Goal: Information Seeking & Learning: Learn about a topic

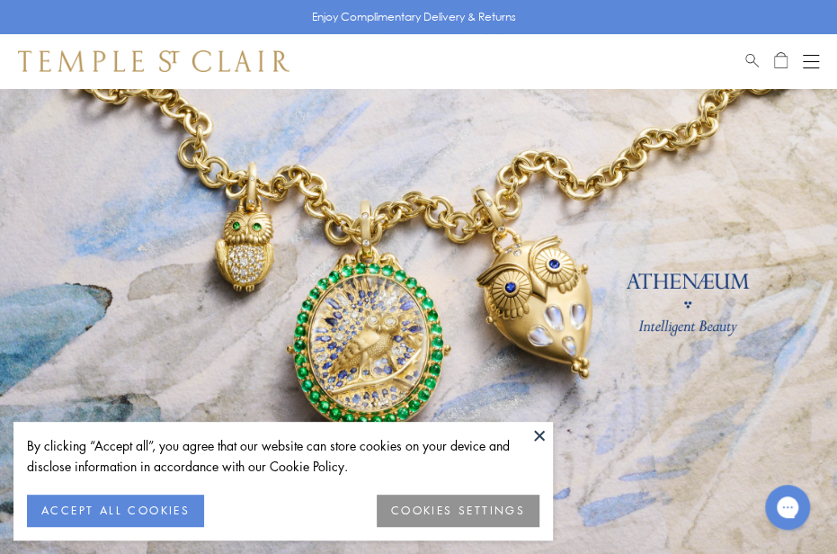
scroll to position [52, 0]
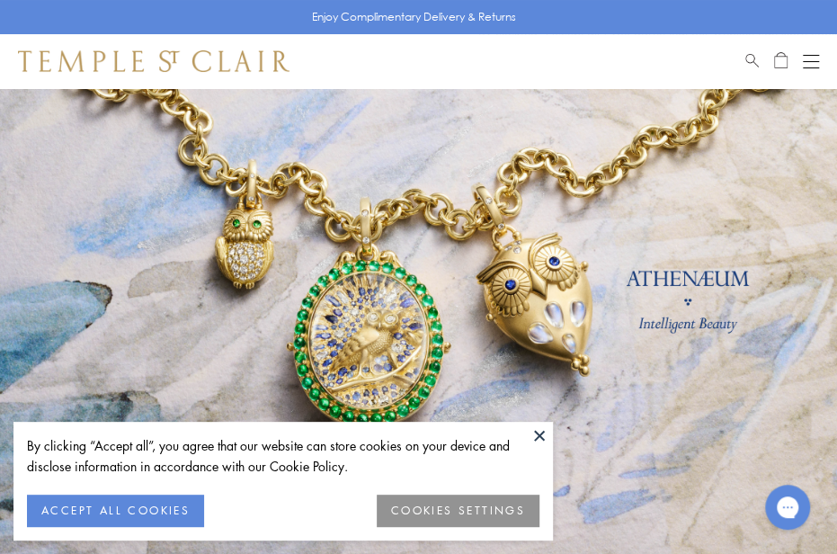
click at [451, 512] on button "COOKIES SETTINGS" at bounding box center [458, 511] width 163 height 32
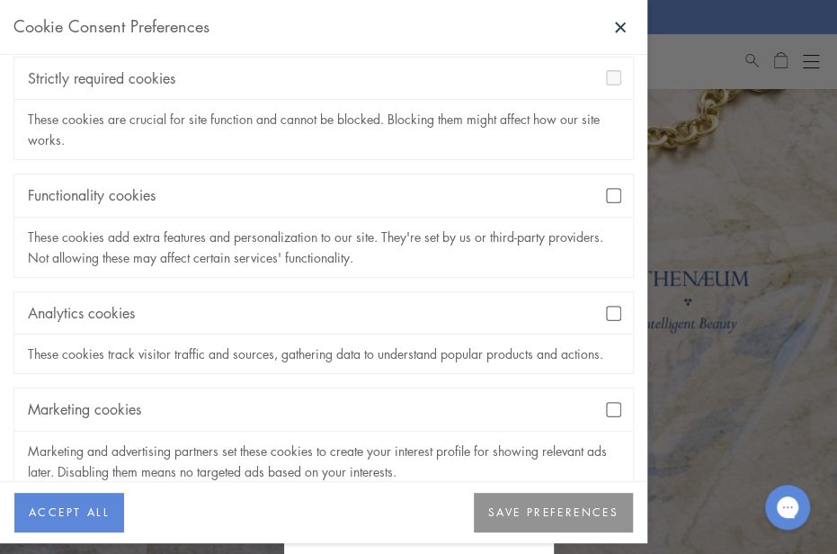
scroll to position [145, 0]
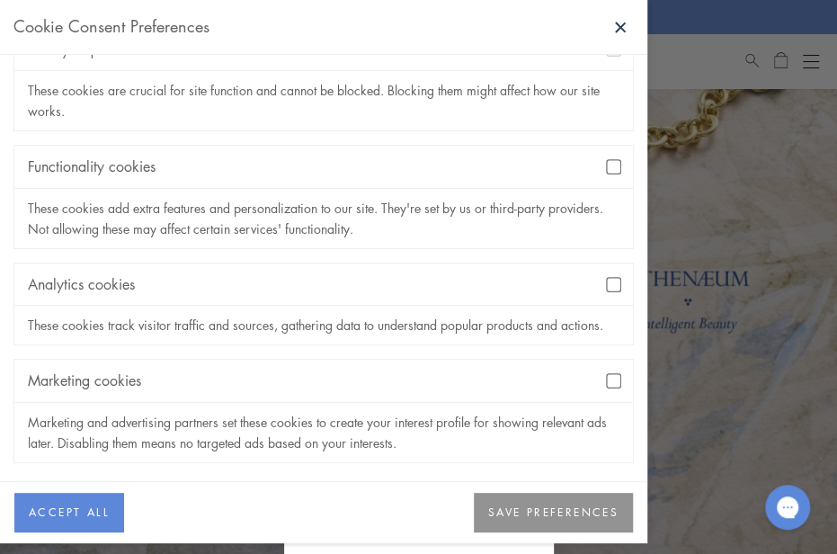
click at [563, 521] on button "SAVE PREFERENCES" at bounding box center [553, 513] width 159 height 40
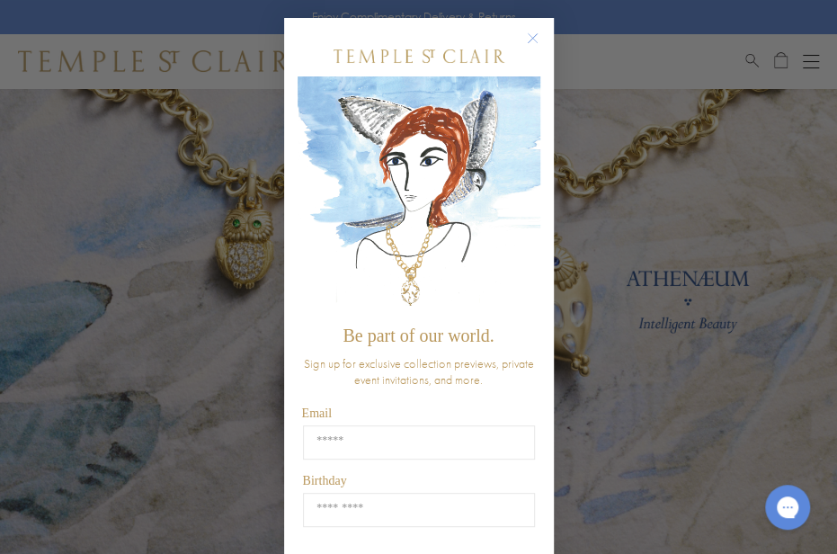
click at [535, 34] on circle "Close dialog" at bounding box center [533, 39] width 22 height 22
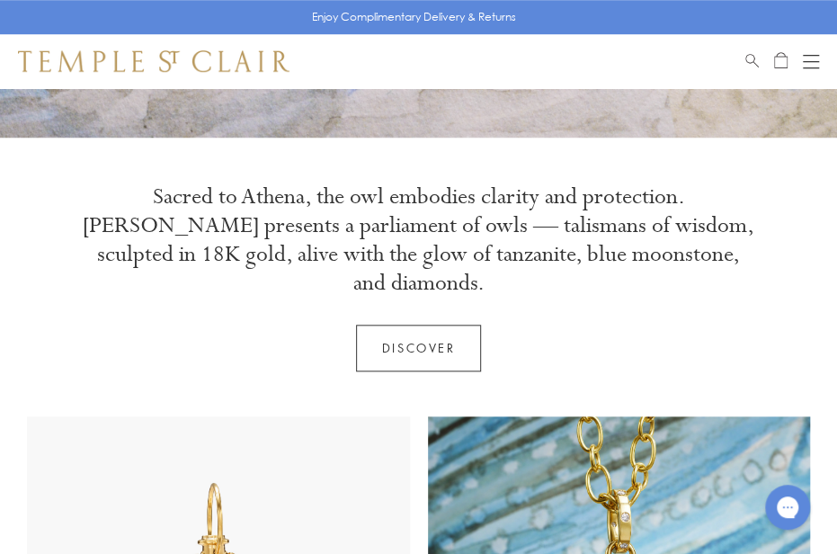
scroll to position [0, 0]
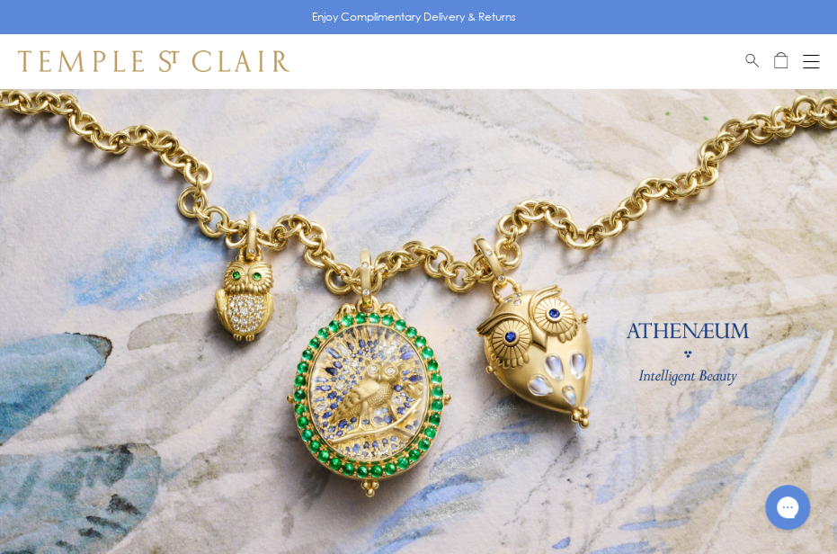
click at [808, 63] on button "Open navigation" at bounding box center [811, 61] width 16 height 22
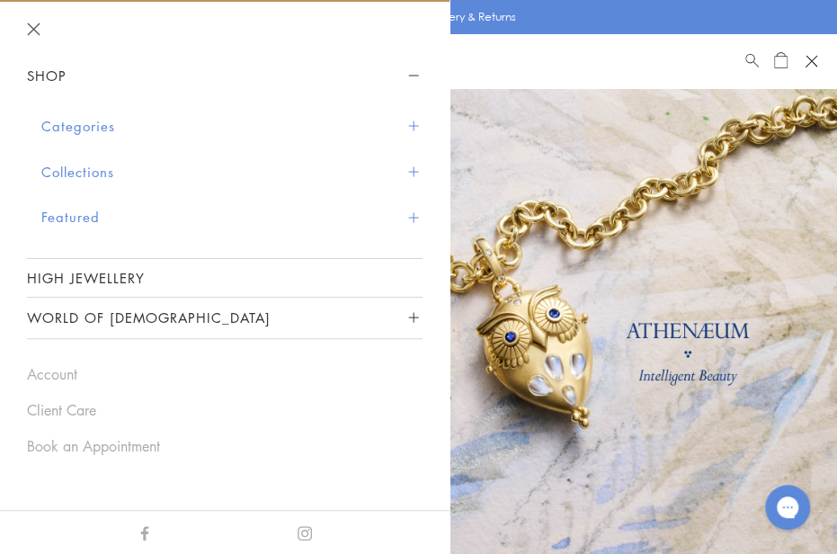
click at [82, 127] on button "Categories" at bounding box center [231, 126] width 381 height 46
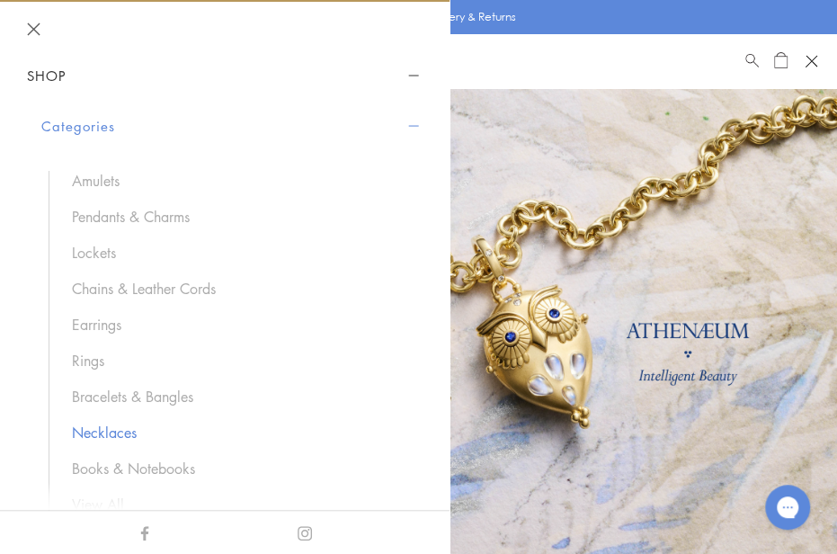
click at [115, 427] on link "Necklaces" at bounding box center [238, 433] width 333 height 20
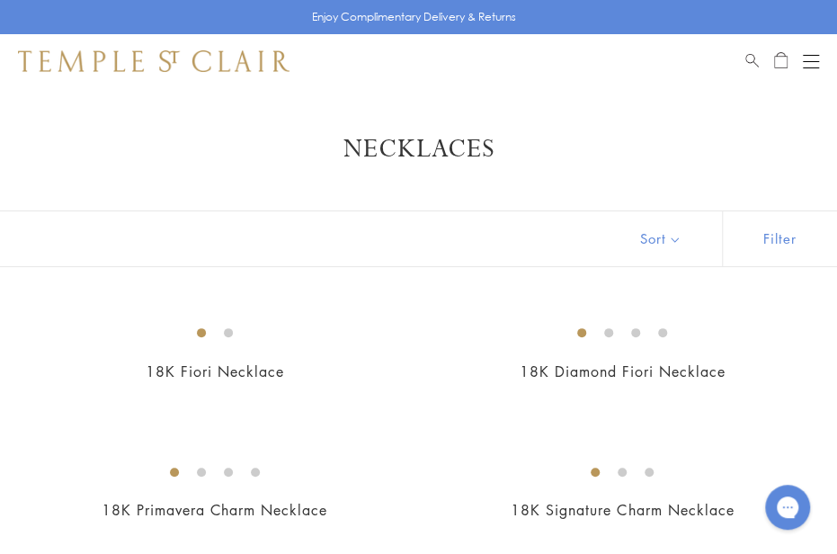
click at [809, 61] on button "Open navigation" at bounding box center [811, 61] width 16 height 22
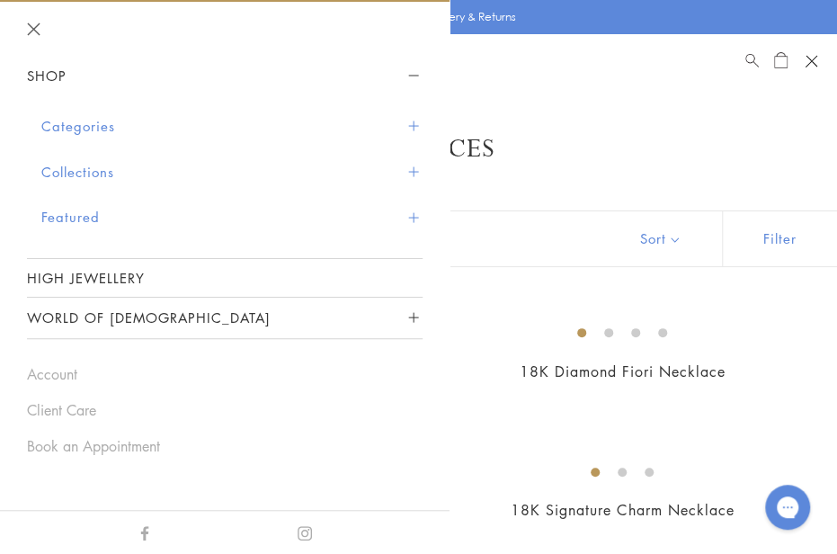
click at [79, 121] on button "Categories" at bounding box center [231, 126] width 381 height 46
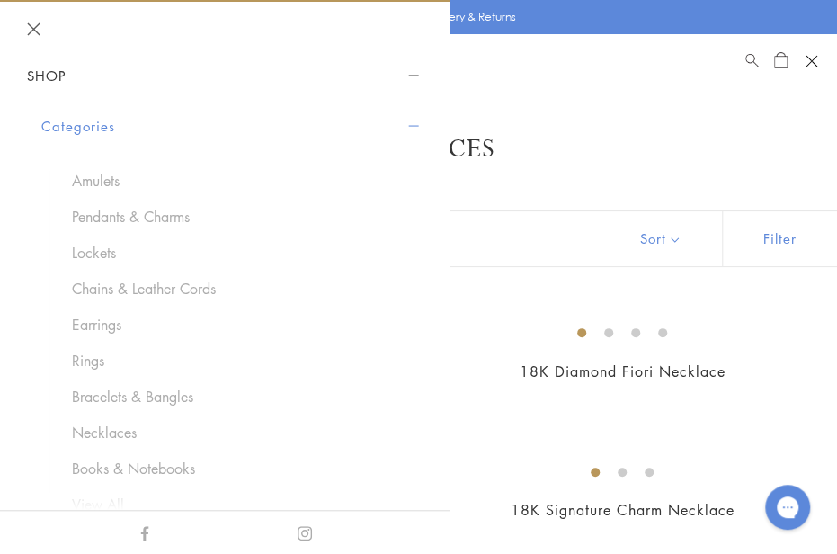
click at [79, 121] on button "Categories" at bounding box center [231, 126] width 381 height 46
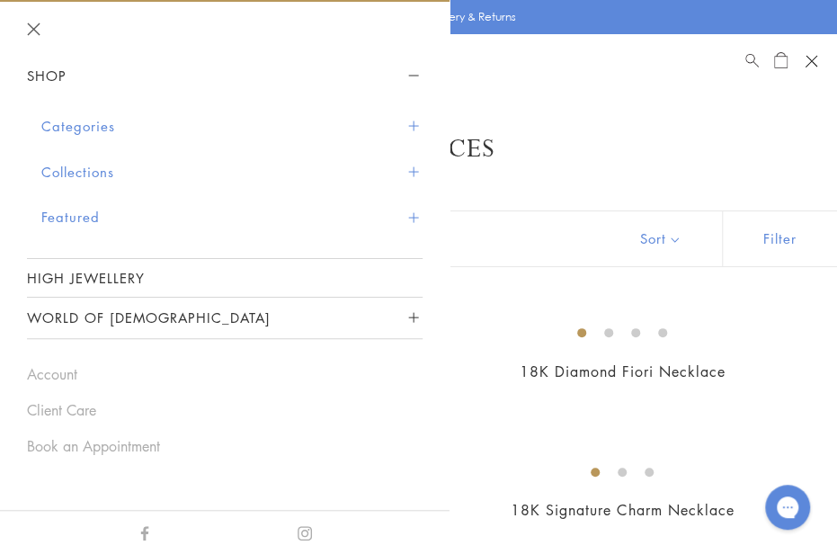
click at [87, 168] on button "Collections" at bounding box center [231, 172] width 381 height 46
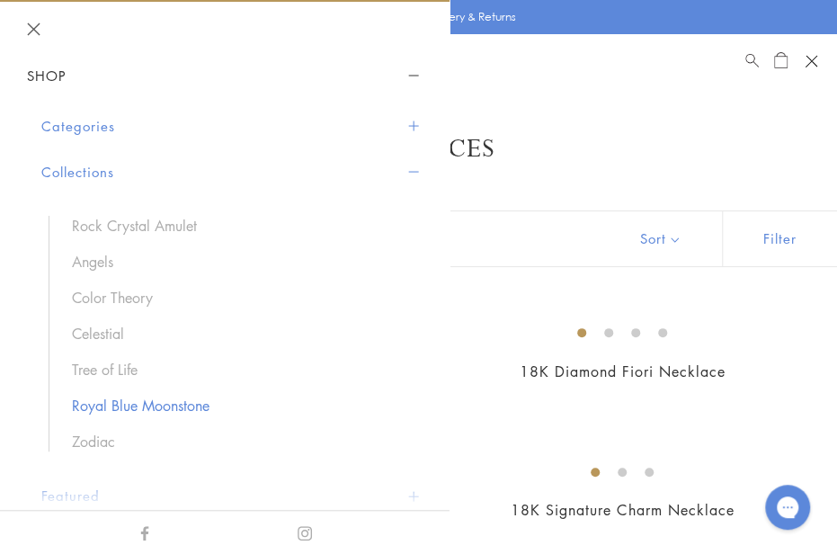
click at [146, 407] on link "Royal Blue Moonstone" at bounding box center [238, 406] width 333 height 20
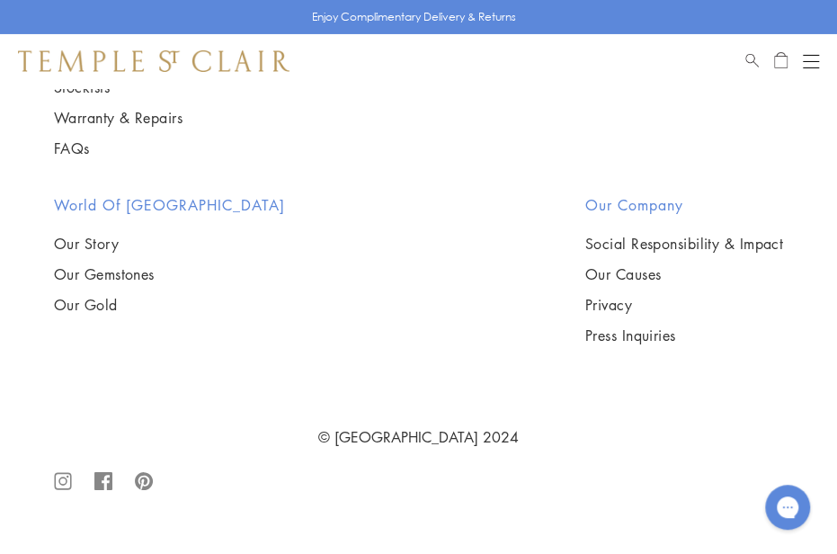
scroll to position [13564, 0]
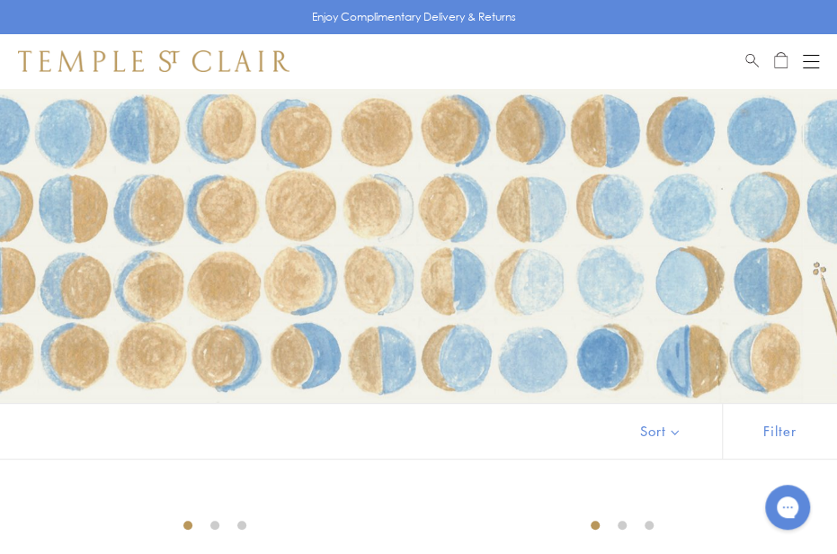
click at [808, 58] on button "Open navigation" at bounding box center [811, 61] width 16 height 22
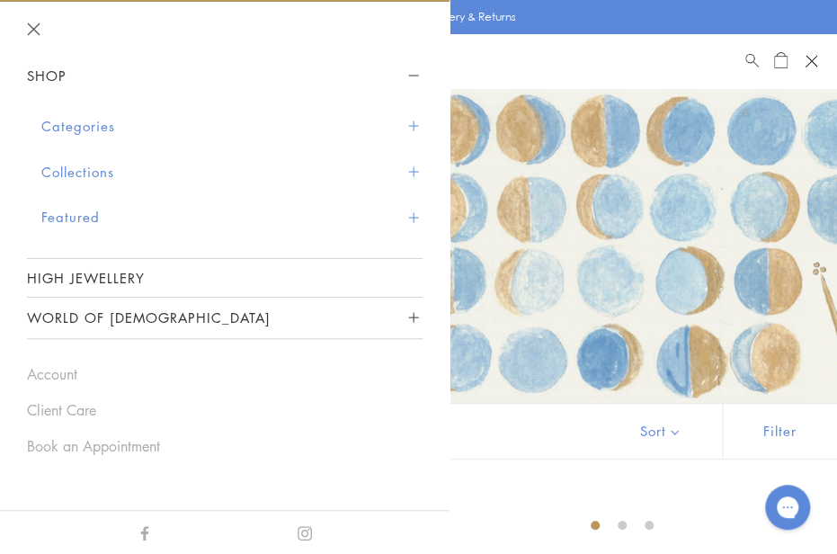
click at [76, 173] on button "Collections" at bounding box center [231, 172] width 381 height 46
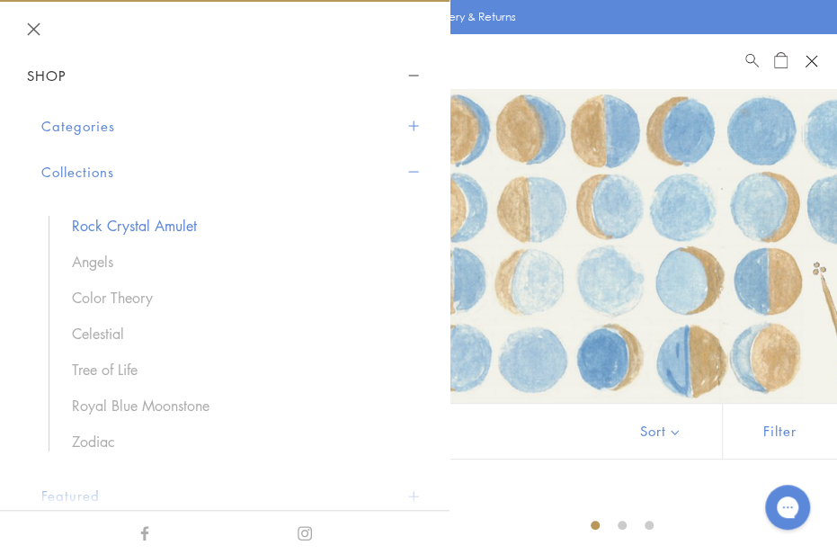
click at [135, 225] on link "Rock Crystal Amulet" at bounding box center [238, 226] width 333 height 20
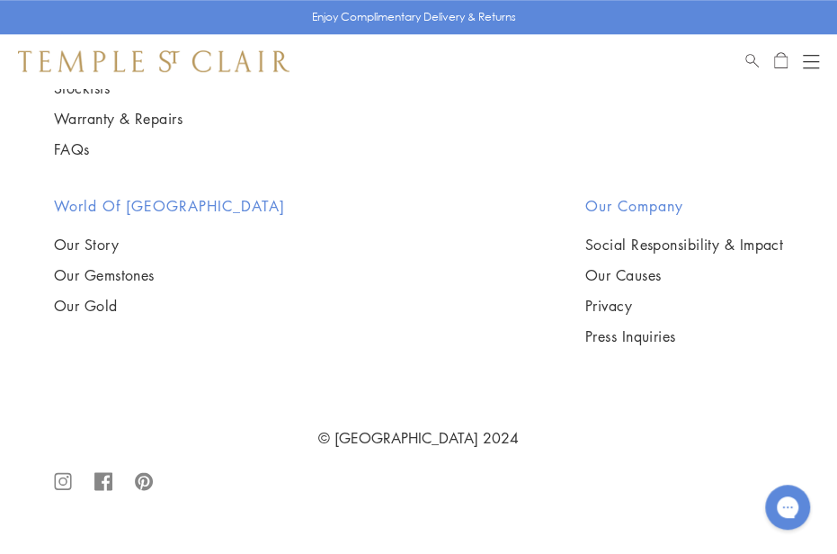
scroll to position [7237, 0]
